Goal: Information Seeking & Learning: Learn about a topic

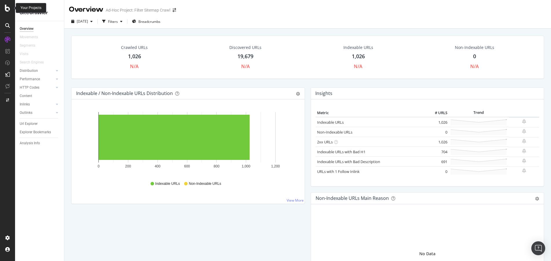
click at [6, 9] on icon at bounding box center [7, 8] width 5 height 7
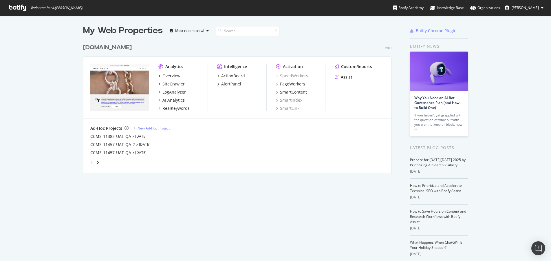
scroll to position [257, 542]
click at [105, 47] on div "[DOMAIN_NAME]" at bounding box center [107, 47] width 49 height 8
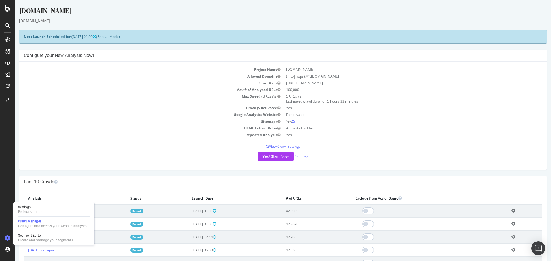
click at [294, 147] on p "View Crawl Settings" at bounding box center [283, 146] width 519 height 5
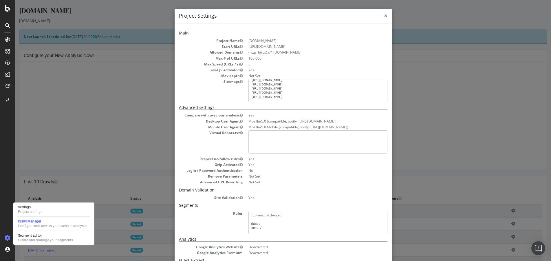
click at [384, 16] on span "×" at bounding box center [385, 16] width 3 height 8
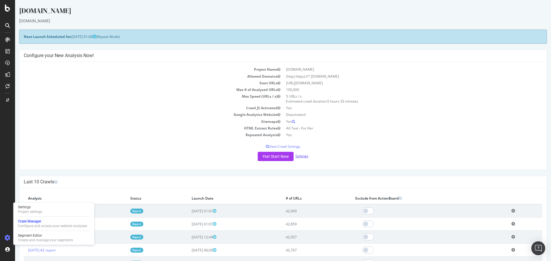
click at [300, 158] on link "Settings" at bounding box center [301, 155] width 13 height 5
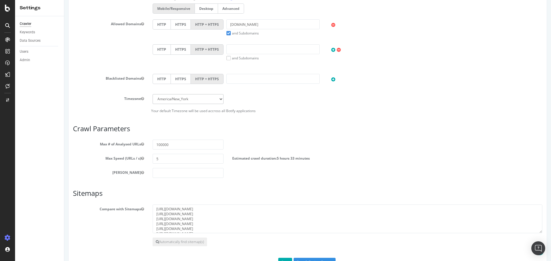
scroll to position [202, 0]
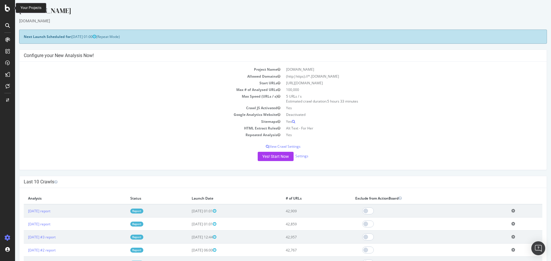
click at [9, 7] on icon at bounding box center [7, 8] width 5 height 7
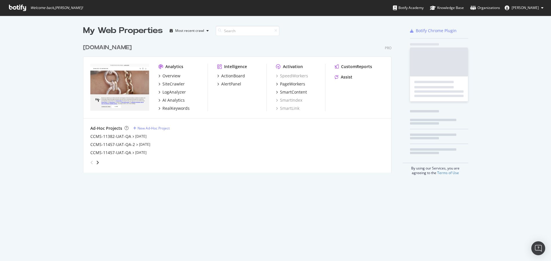
scroll to position [257, 542]
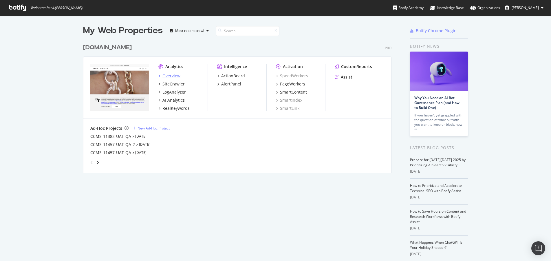
click at [170, 74] on div "Overview" at bounding box center [171, 76] width 18 height 6
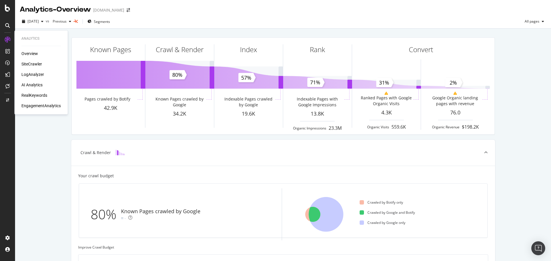
click at [34, 62] on div "SiteCrawler" at bounding box center [31, 64] width 21 height 6
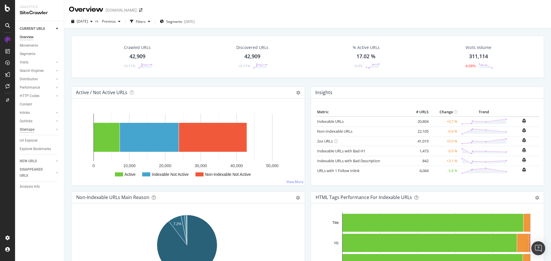
click at [32, 129] on div "Sitemaps" at bounding box center [27, 130] width 15 height 6
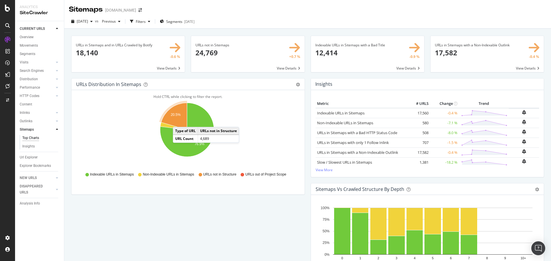
click at [179, 121] on icon "A chart." at bounding box center [174, 116] width 26 height 27
click at [183, 117] on icon "A chart." at bounding box center [174, 116] width 26 height 27
drag, startPoint x: 230, startPoint y: 203, endPoint x: 230, endPoint y: 206, distance: 3.8
click at [179, 118] on icon "A chart." at bounding box center [174, 116] width 26 height 27
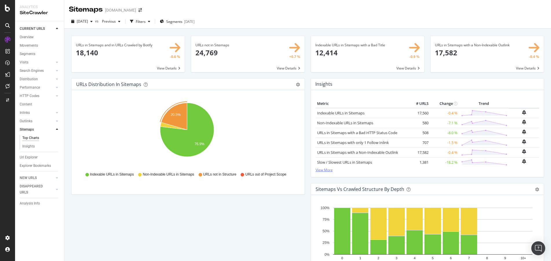
click at [326, 169] on link "View More" at bounding box center [428, 169] width 224 height 5
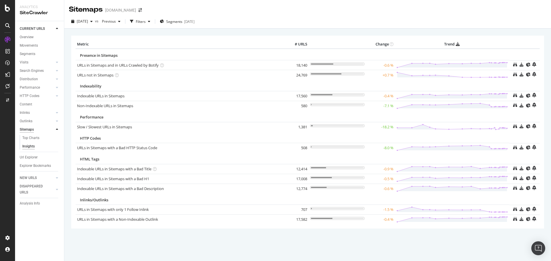
click at [22, 128] on div "Sitemaps" at bounding box center [27, 130] width 14 height 6
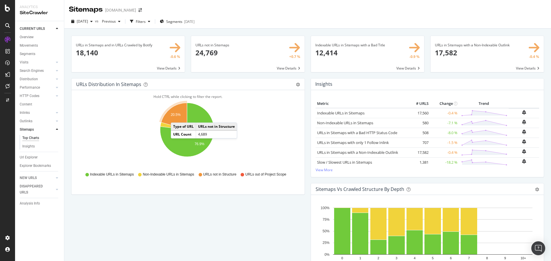
click at [177, 117] on text "20.5%" at bounding box center [176, 115] width 10 height 4
click at [177, 116] on text "20.5%" at bounding box center [176, 115] width 10 height 4
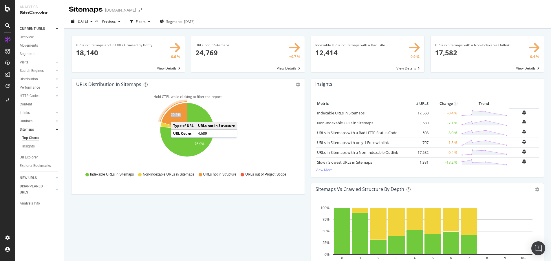
click at [177, 116] on text "20.5%" at bounding box center [176, 115] width 10 height 4
click at [181, 118] on icon "A chart." at bounding box center [174, 116] width 26 height 27
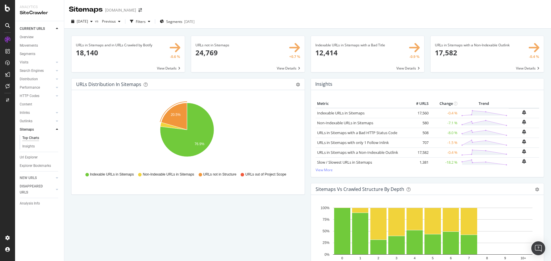
click at [175, 190] on div "Hold CTRL while clicking to filter the report. 20.5% 76.9% Type of URL URL Coun…" at bounding box center [188, 142] width 233 height 104
click at [175, 112] on icon "A chart." at bounding box center [174, 116] width 26 height 27
click at [175, 114] on text "20.5%" at bounding box center [176, 115] width 10 height 4
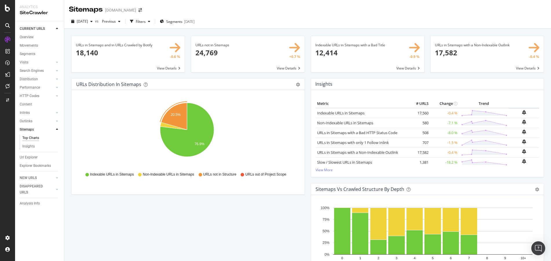
click at [178, 115] on text "20.5%" at bounding box center [176, 115] width 10 height 4
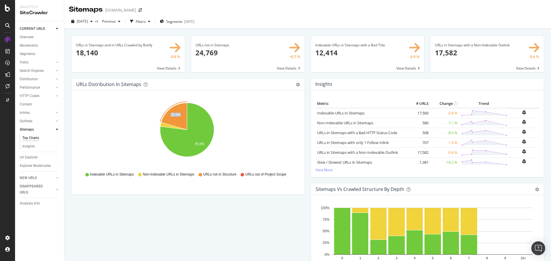
click at [117, 119] on icon "20.5% 76.9%" at bounding box center [186, 132] width 221 height 67
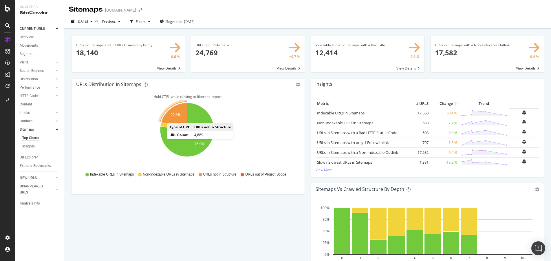
click at [173, 117] on icon "A chart." at bounding box center [174, 116] width 26 height 27
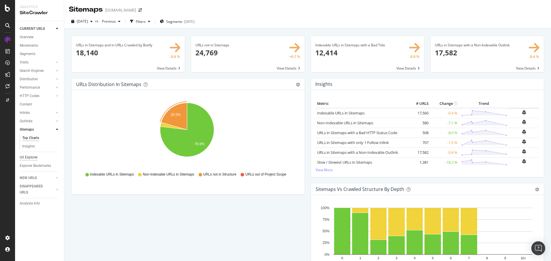
click at [34, 154] on div "Url Explorer" at bounding box center [29, 157] width 18 height 6
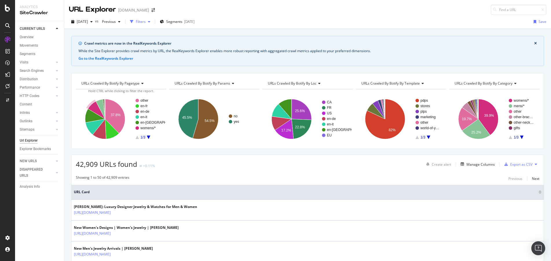
click at [146, 23] on div "Filters" at bounding box center [141, 21] width 10 height 5
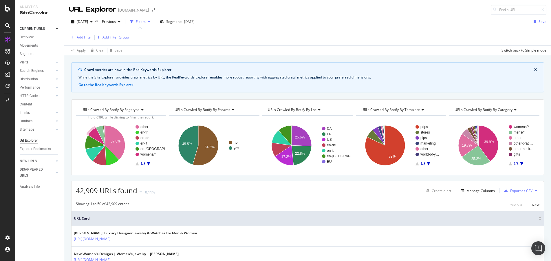
click at [88, 37] on div "Add Filter" at bounding box center [84, 37] width 15 height 5
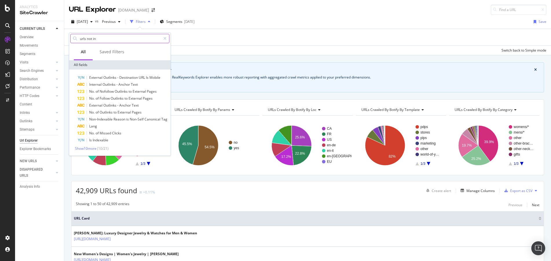
click at [122, 40] on input "urls not in" at bounding box center [119, 38] width 81 height 9
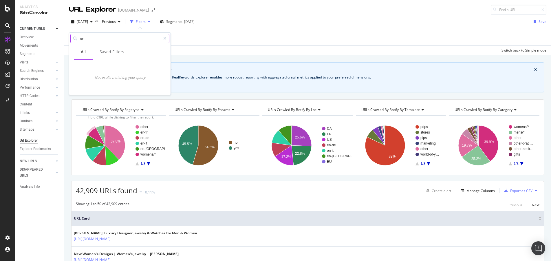
type input "o"
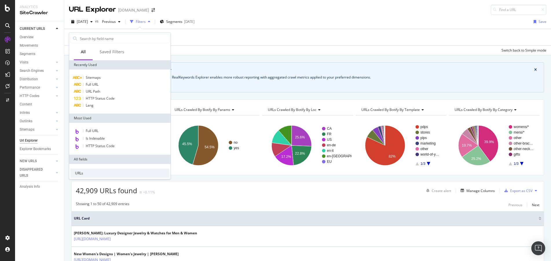
click at [260, 44] on div "Add Filter Add Filter Group" at bounding box center [307, 37] width 477 height 17
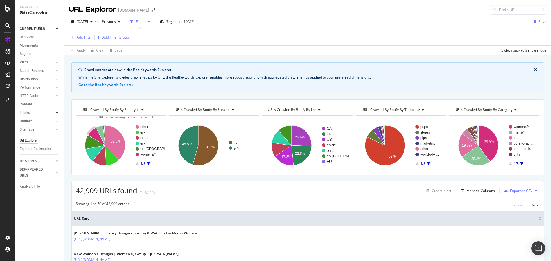
click at [56, 112] on div at bounding box center [57, 113] width 6 height 6
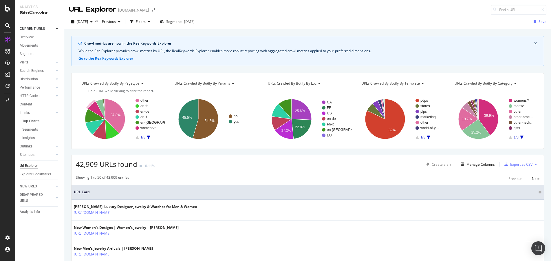
click at [38, 122] on div "Top Charts" at bounding box center [30, 121] width 17 height 6
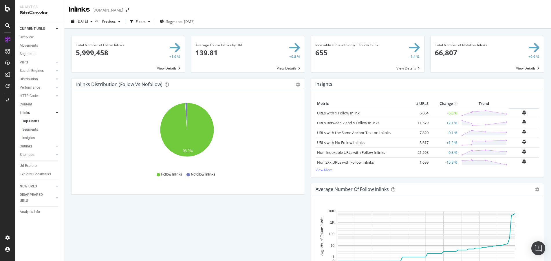
click at [58, 113] on icon at bounding box center [57, 112] width 2 height 3
click at [34, 80] on div "Distribution" at bounding box center [29, 79] width 18 height 6
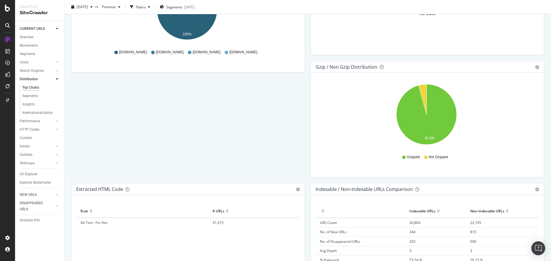
scroll to position [902, 0]
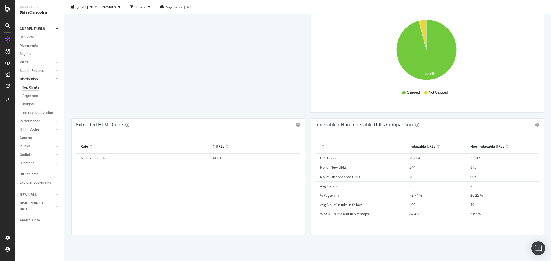
drag, startPoint x: 26, startPoint y: 164, endPoint x: 120, endPoint y: 152, distance: 94.2
click at [26, 164] on div "Sitemaps" at bounding box center [27, 163] width 15 height 6
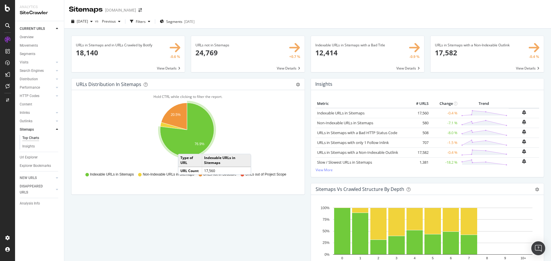
click at [184, 148] on icon "A chart." at bounding box center [187, 130] width 54 height 54
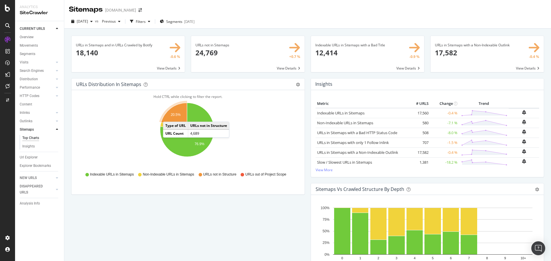
click at [169, 116] on icon "A chart." at bounding box center [174, 116] width 26 height 27
click at [171, 116] on text "20.5%" at bounding box center [176, 115] width 10 height 4
click at [169, 120] on icon "A chart." at bounding box center [174, 116] width 26 height 27
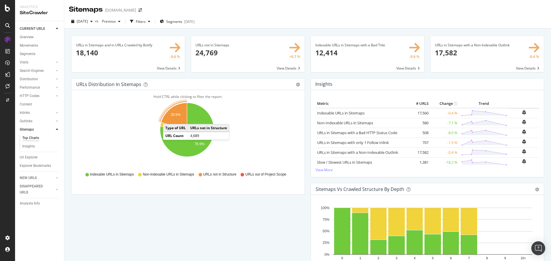
click at [169, 118] on icon "A chart." at bounding box center [174, 116] width 26 height 27
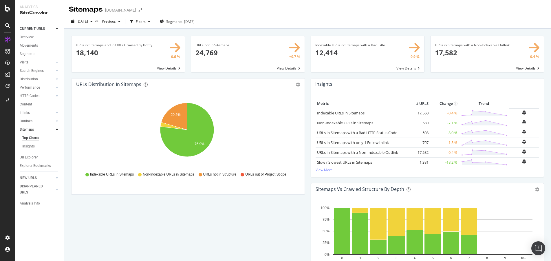
click at [118, 137] on icon "20.5% 76.9%" at bounding box center [186, 132] width 221 height 67
click at [177, 114] on text "20.5%" at bounding box center [176, 115] width 10 height 4
click at [179, 113] on text "20.5%" at bounding box center [176, 115] width 10 height 4
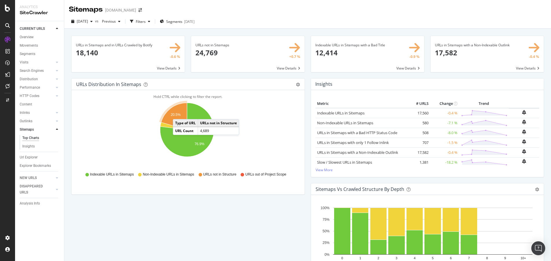
click at [179, 113] on text "20.5%" at bounding box center [176, 115] width 10 height 4
click at [178, 117] on icon "A chart." at bounding box center [174, 116] width 26 height 27
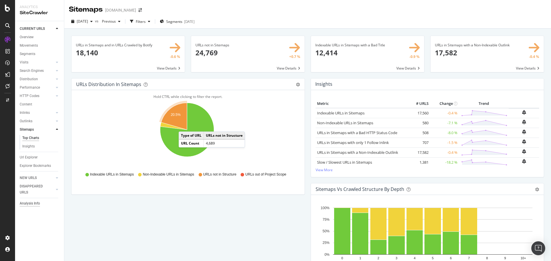
click at [30, 202] on div "Analysis Info" at bounding box center [30, 203] width 20 height 6
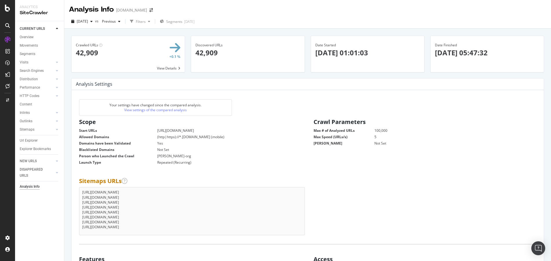
drag, startPoint x: 21, startPoint y: 141, endPoint x: 151, endPoint y: 84, distance: 142.0
click at [21, 141] on div "Url Explorer" at bounding box center [29, 141] width 18 height 6
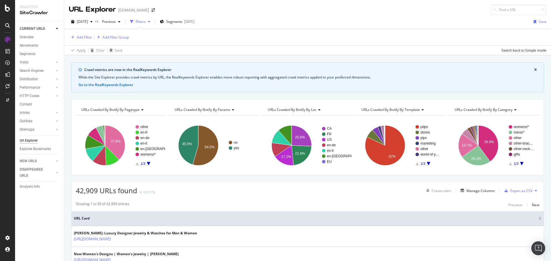
drag, startPoint x: 29, startPoint y: 36, endPoint x: 92, endPoint y: 32, distance: 63.0
click at [29, 36] on div "Overview" at bounding box center [27, 37] width 14 height 6
